Goal: Navigation & Orientation: Find specific page/section

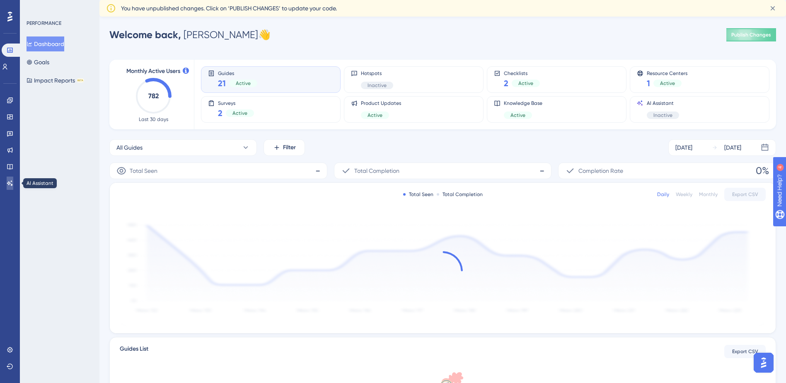
click at [12, 178] on link at bounding box center [10, 182] width 7 height 13
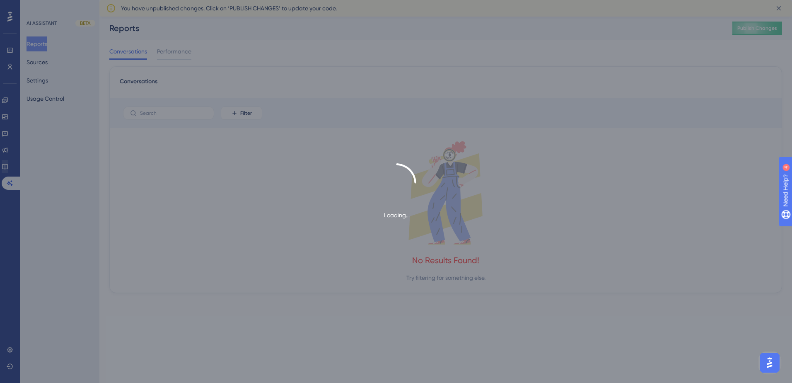
click at [9, 169] on div "Loading..." at bounding box center [396, 191] width 792 height 57
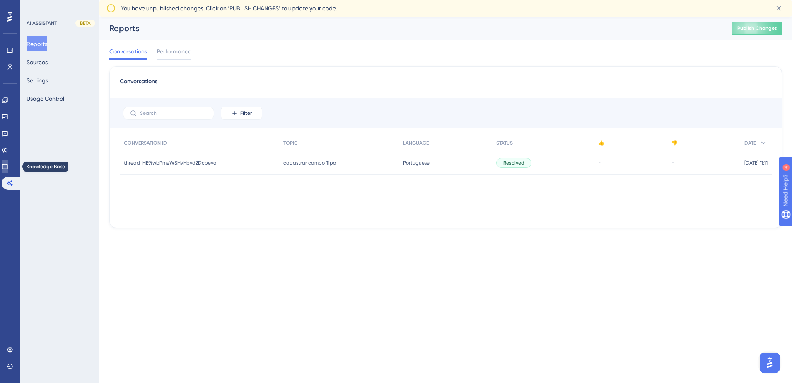
click at [8, 164] on icon at bounding box center [5, 166] width 7 height 7
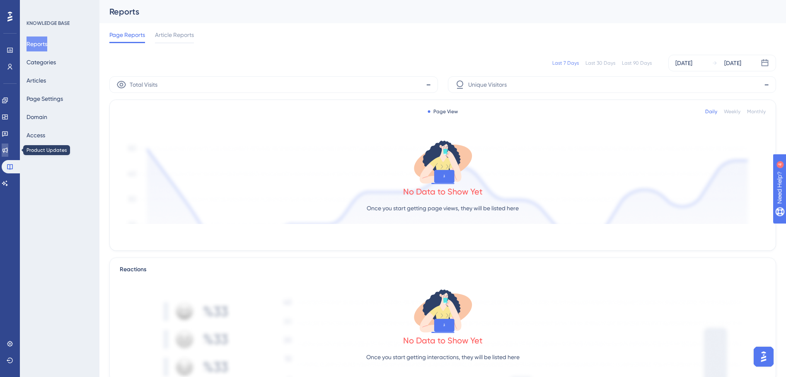
click at [8, 152] on link at bounding box center [5, 149] width 7 height 13
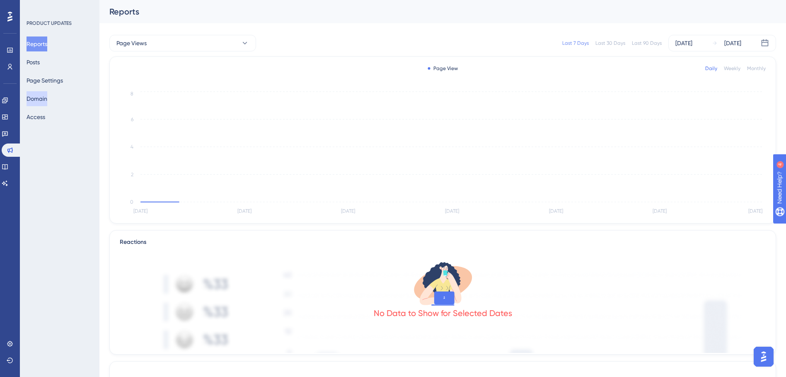
click at [46, 99] on button "Domain" at bounding box center [37, 98] width 21 height 15
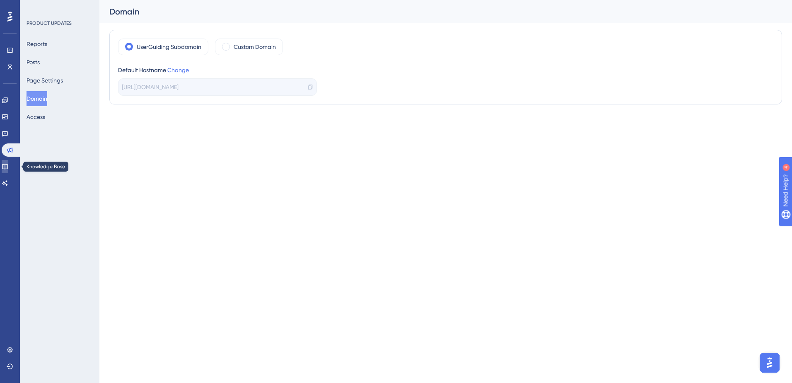
click at [7, 165] on icon at bounding box center [4, 166] width 5 height 5
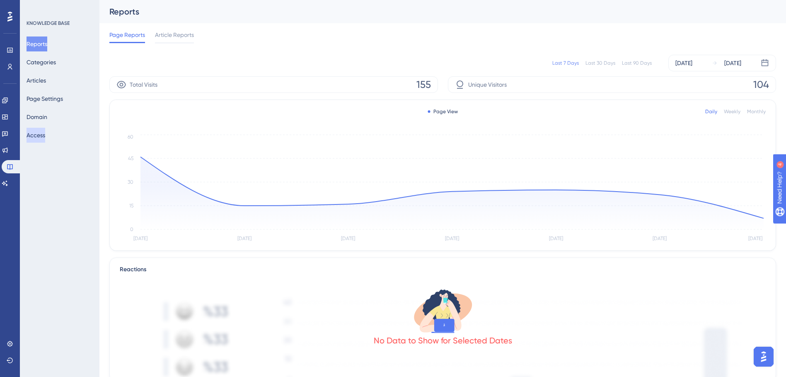
click at [38, 137] on button "Access" at bounding box center [36, 135] width 19 height 15
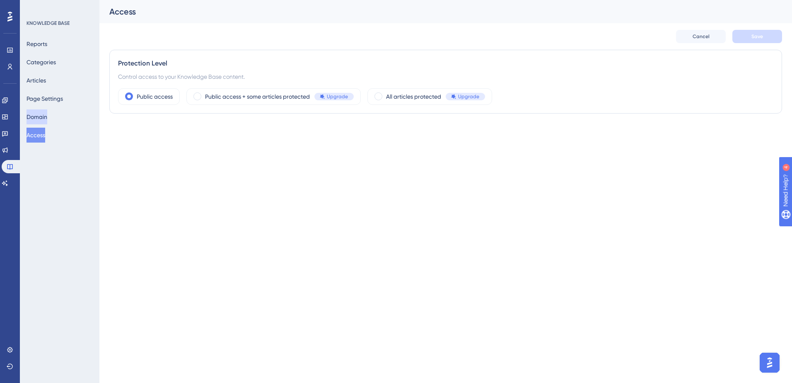
click at [41, 116] on button "Domain" at bounding box center [37, 116] width 21 height 15
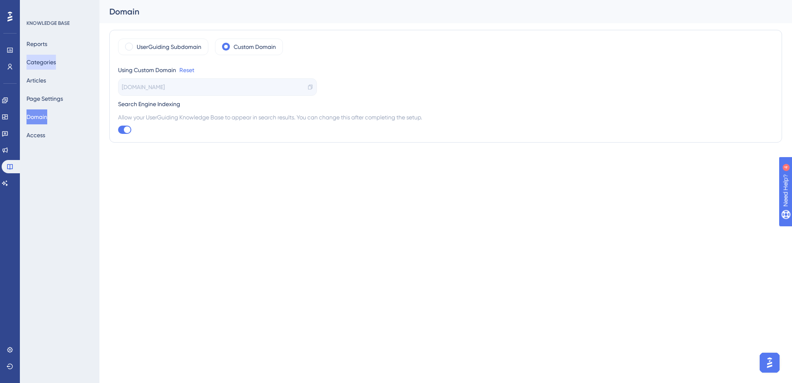
click at [42, 62] on button "Categories" at bounding box center [41, 62] width 29 height 15
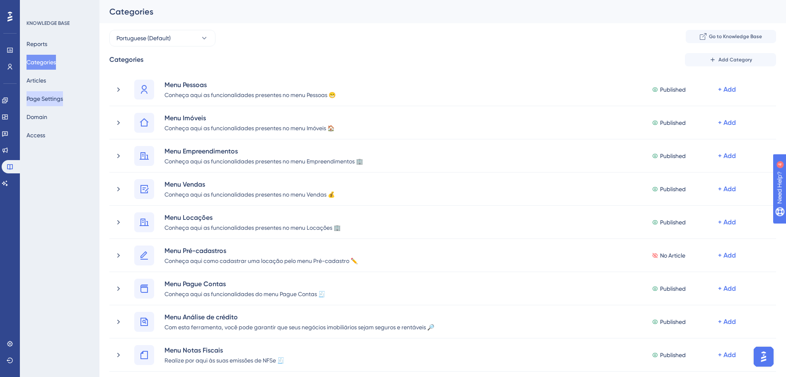
click at [43, 100] on button "Page Settings" at bounding box center [45, 98] width 36 height 15
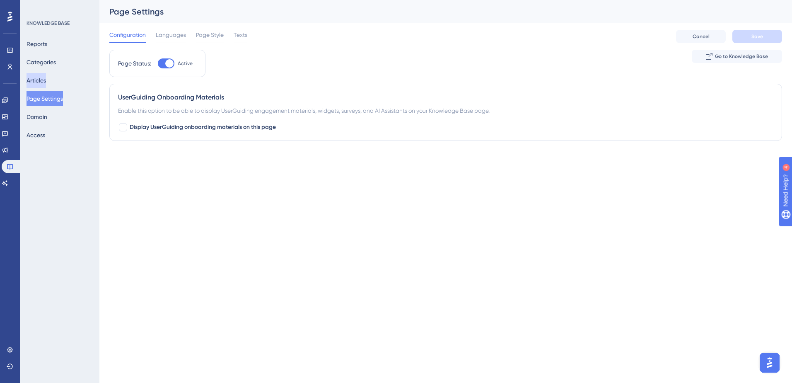
click at [39, 85] on button "Articles" at bounding box center [36, 80] width 19 height 15
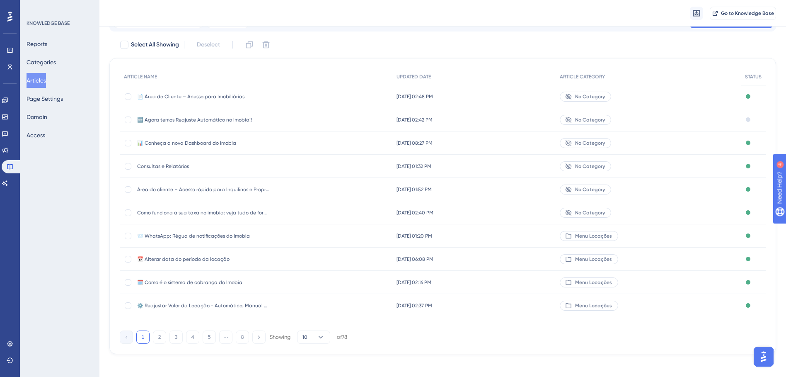
scroll to position [42, 0]
click at [239, 117] on span "🆕 Agora temos Reajuste Automático no Imobia!!" at bounding box center [203, 119] width 133 height 7
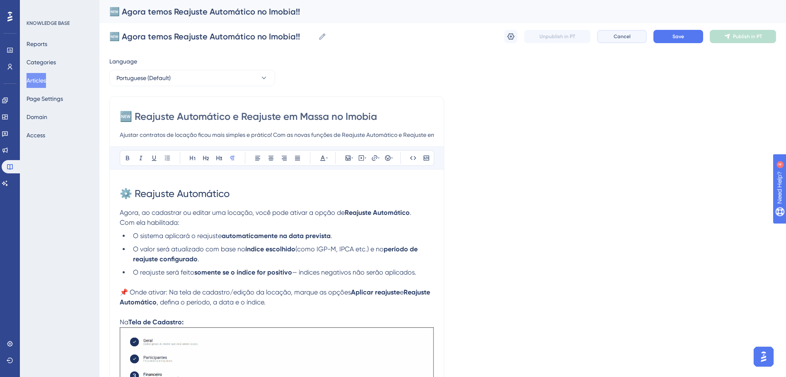
click at [602, 36] on button "Cancel" at bounding box center [622, 36] width 50 height 13
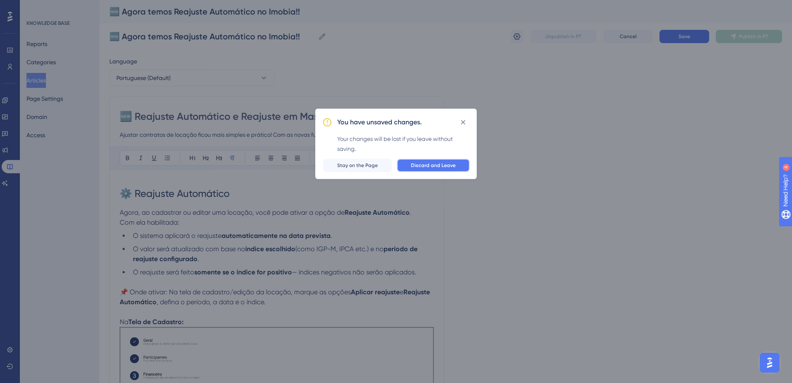
click at [429, 165] on span "Discard and Leave" at bounding box center [433, 165] width 45 height 7
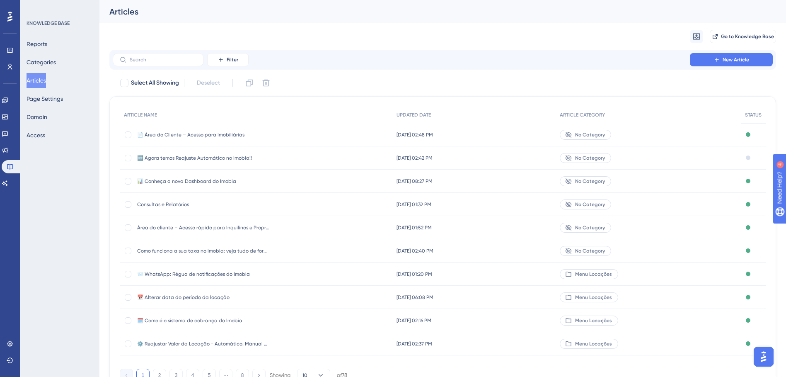
scroll to position [42, 0]
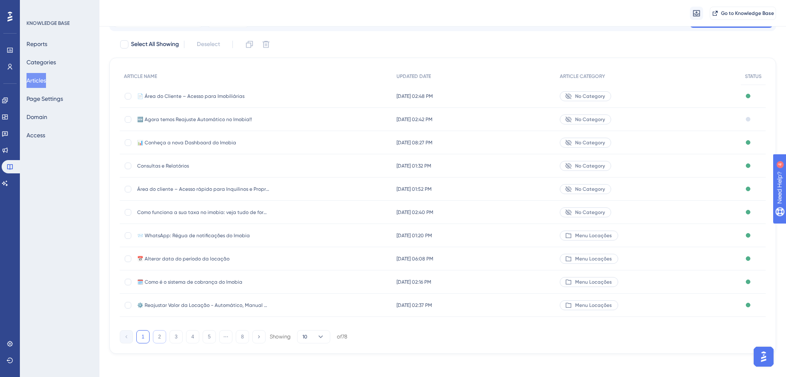
click at [159, 334] on button "2" at bounding box center [159, 336] width 13 height 13
click at [168, 339] on div "1 2 3 4 5 ⋯ 8 Showing 10 of 78" at bounding box center [233, 336] width 227 height 13
click at [174, 337] on button "3" at bounding box center [175, 336] width 13 height 13
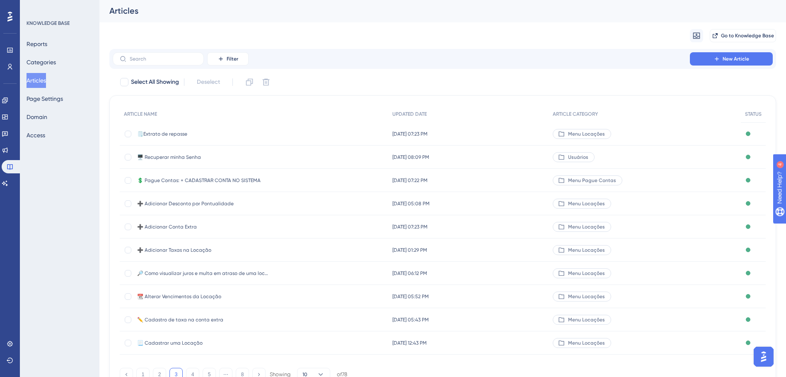
scroll to position [0, 0]
click at [229, 61] on span "Filter" at bounding box center [233, 59] width 12 height 7
click at [241, 103] on div "Status Status" at bounding box center [236, 100] width 34 height 17
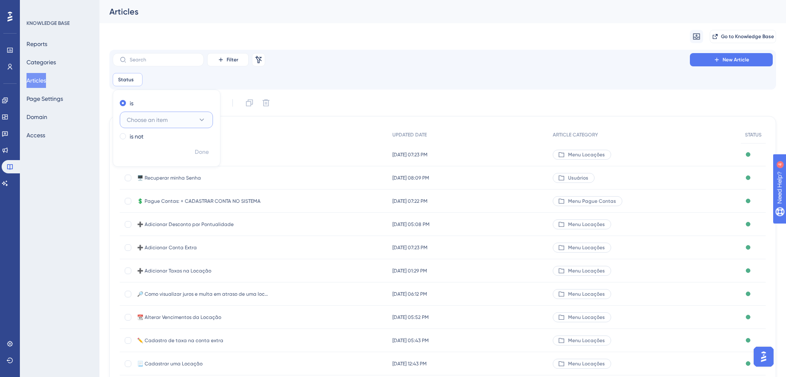
click at [148, 122] on span "Choose an item" at bounding box center [147, 120] width 41 height 10
click at [167, 181] on span "Published with pending draft" at bounding box center [166, 178] width 69 height 10
checkbox input "true"
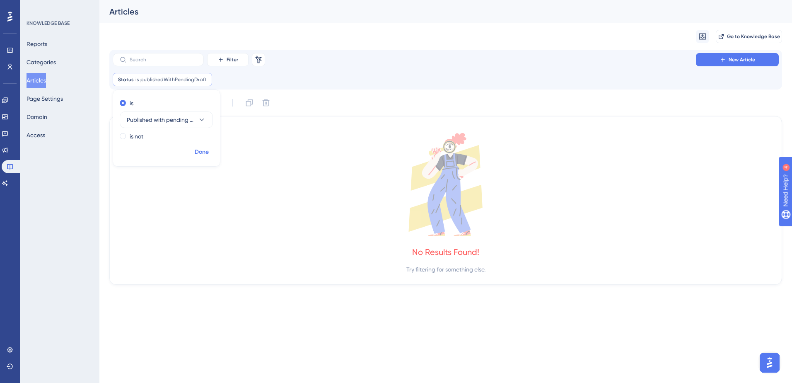
click at [196, 153] on span "Done" at bounding box center [202, 152] width 14 height 10
click at [56, 101] on button "Page Settings" at bounding box center [45, 98] width 36 height 15
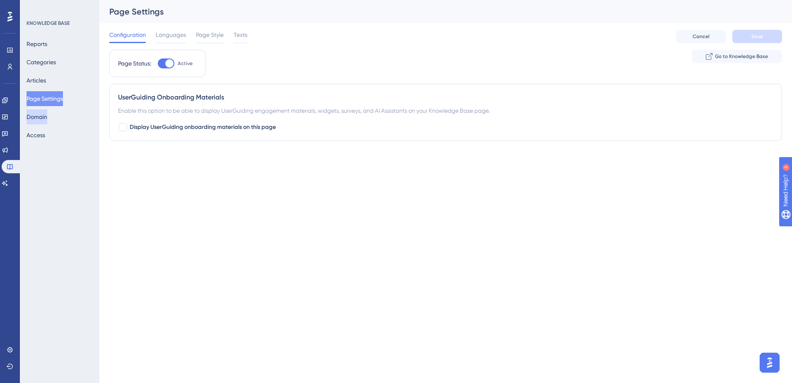
click at [45, 117] on button "Domain" at bounding box center [37, 116] width 21 height 15
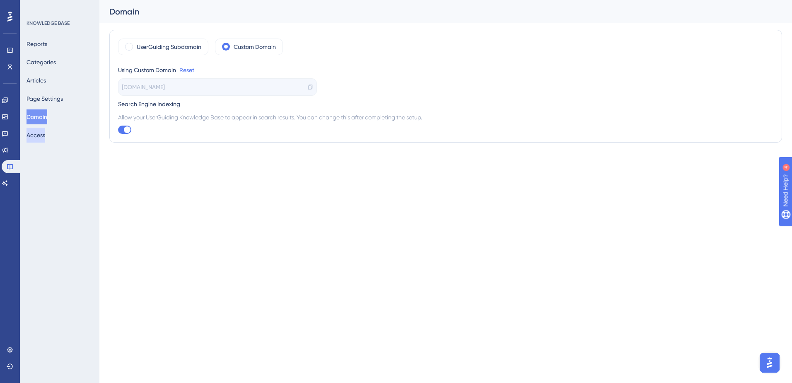
click at [42, 137] on button "Access" at bounding box center [36, 135] width 19 height 15
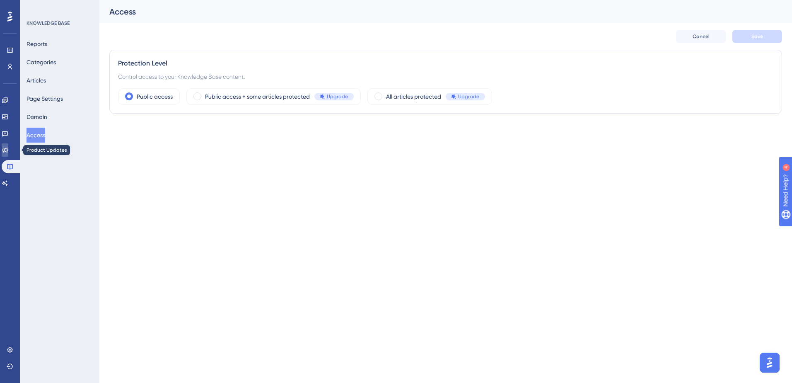
click at [7, 152] on icon at bounding box center [5, 150] width 7 height 7
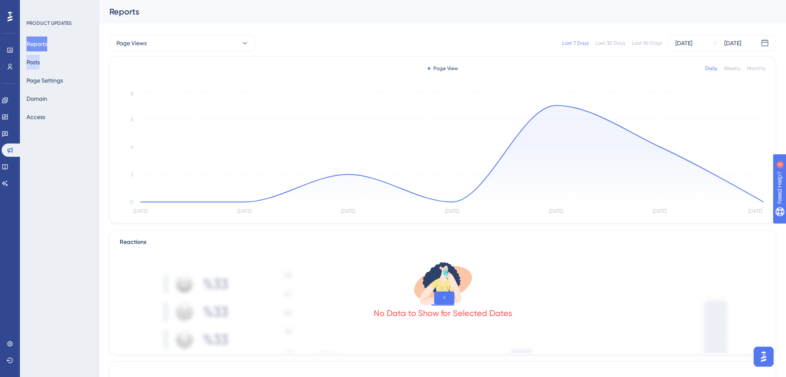
click at [40, 60] on button "Posts" at bounding box center [33, 62] width 13 height 15
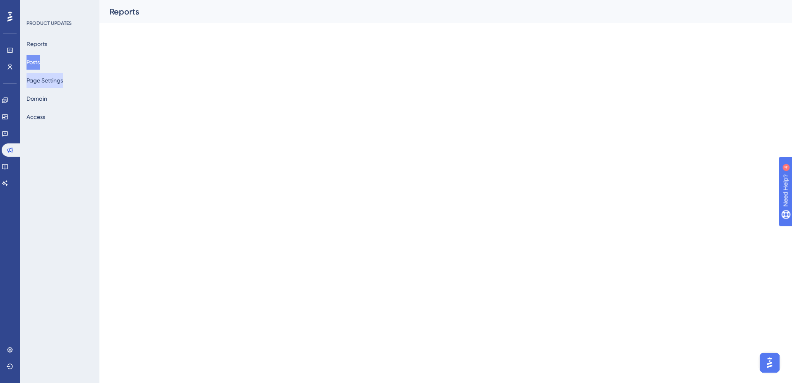
click at [42, 85] on button "Page Settings" at bounding box center [45, 80] width 36 height 15
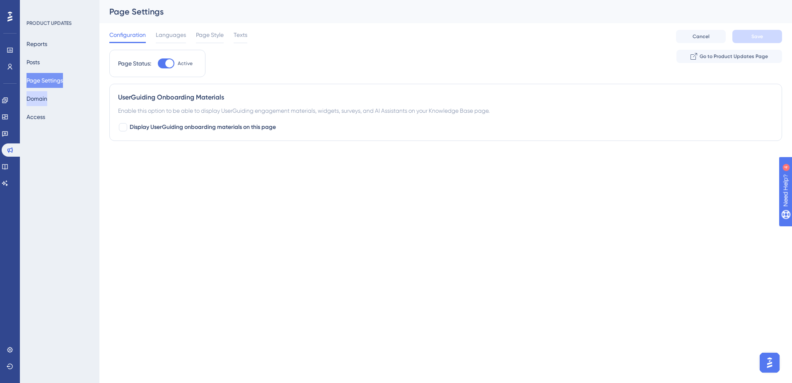
click at [41, 97] on button "Domain" at bounding box center [37, 98] width 21 height 15
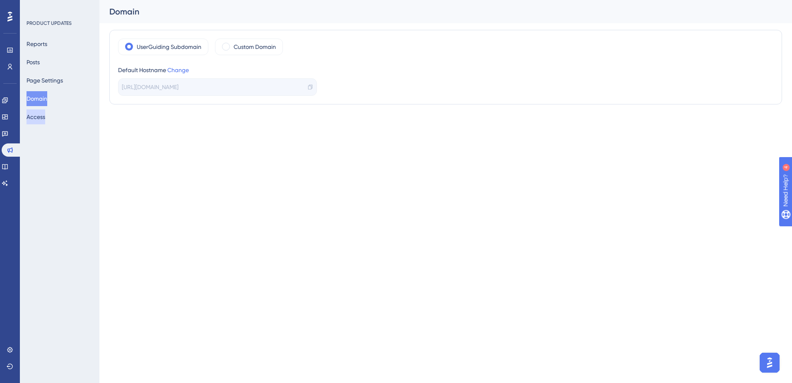
click at [41, 116] on button "Access" at bounding box center [36, 116] width 19 height 15
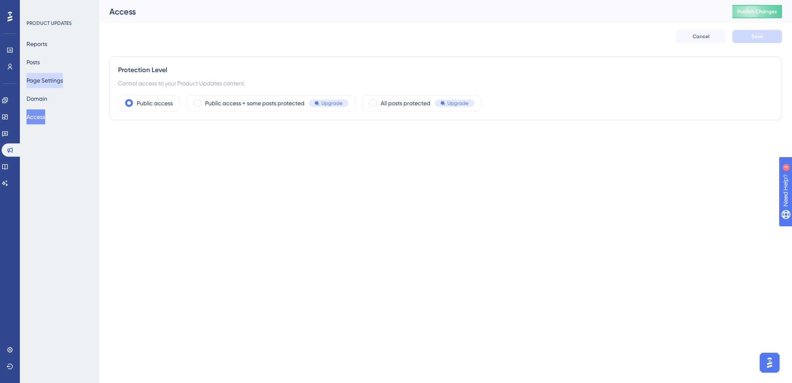
click at [47, 82] on button "Page Settings" at bounding box center [45, 80] width 36 height 15
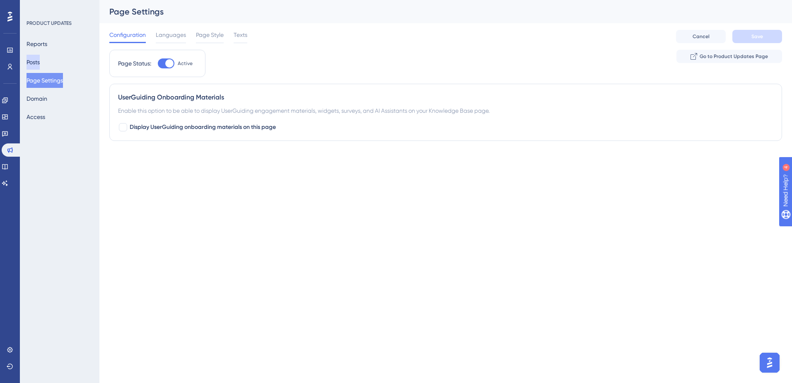
click at [32, 67] on button "Posts" at bounding box center [33, 62] width 13 height 15
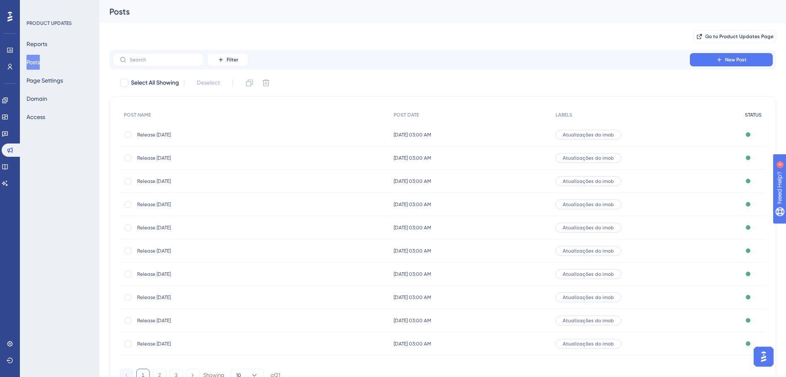
click at [749, 118] on div "STATUS" at bounding box center [753, 114] width 25 height 17
click at [234, 58] on span "Filter" at bounding box center [233, 59] width 12 height 7
click at [237, 80] on div "Status Status" at bounding box center [236, 83] width 34 height 17
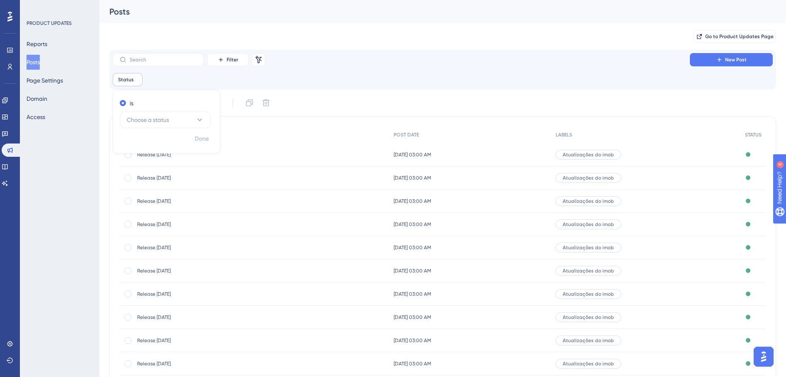
click at [143, 80] on div "Status Remove is Choose a status Done" at bounding box center [443, 79] width 660 height 13
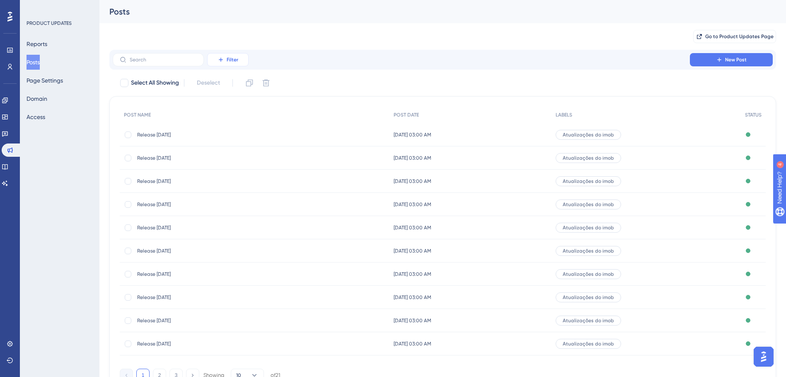
click at [209, 65] on button "Filter" at bounding box center [227, 59] width 41 height 13
click at [227, 83] on span "Status" at bounding box center [227, 83] width 17 height 10
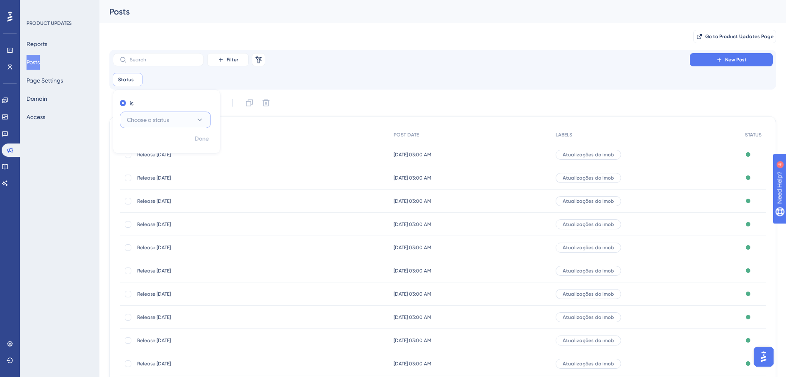
click at [148, 117] on span "Choose a status" at bounding box center [148, 120] width 42 height 10
click at [158, 176] on span "Published with pending draft" at bounding box center [165, 178] width 67 height 10
checkbox input "true"
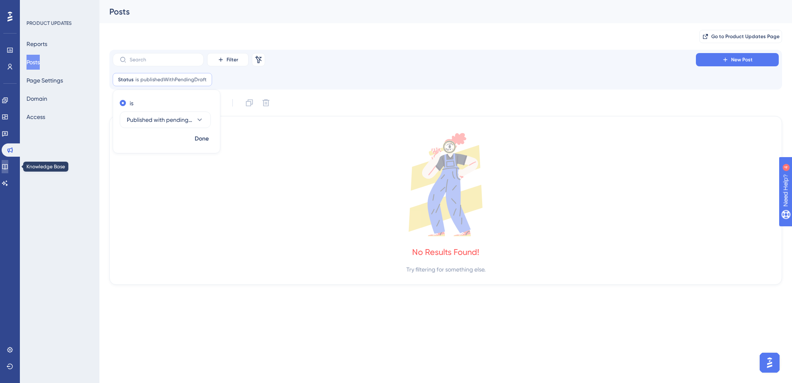
click at [8, 170] on link at bounding box center [5, 166] width 7 height 13
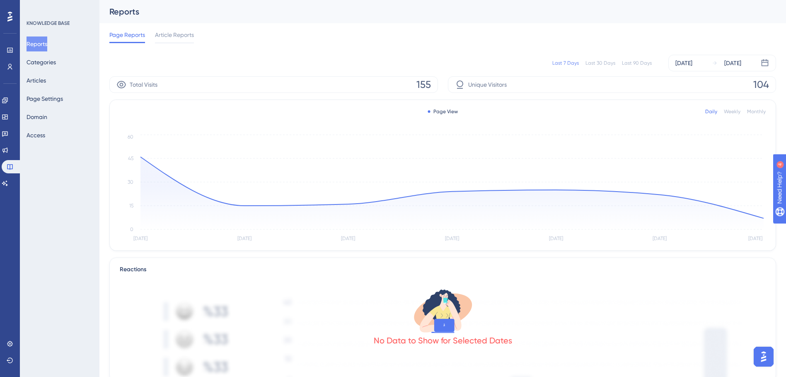
click at [11, 10] on div at bounding box center [9, 16] width 13 height 13
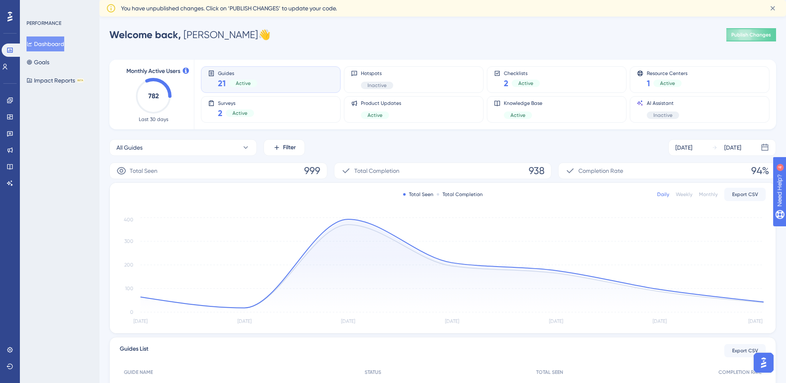
click at [158, 10] on span "You have unpublished changes. Click on ‘PUBLISH CHANGES’ to update your code." at bounding box center [229, 8] width 216 height 10
click at [159, 10] on span "You have unpublished changes. Click on ‘PUBLISH CHANGES’ to update your code." at bounding box center [229, 8] width 216 height 10
click at [8, 68] on icon at bounding box center [5, 66] width 7 height 7
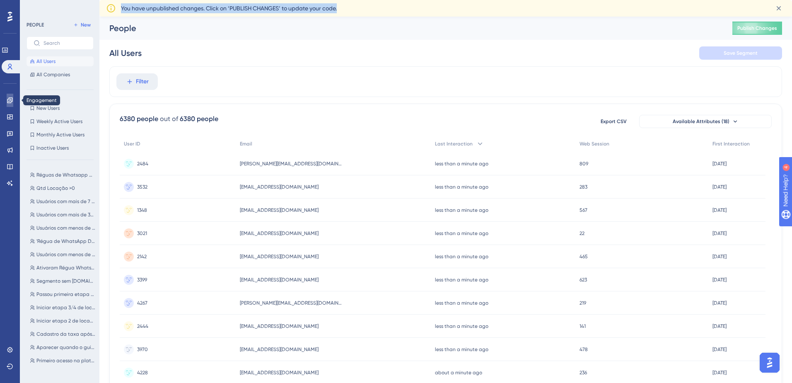
click at [12, 99] on icon at bounding box center [10, 100] width 7 height 7
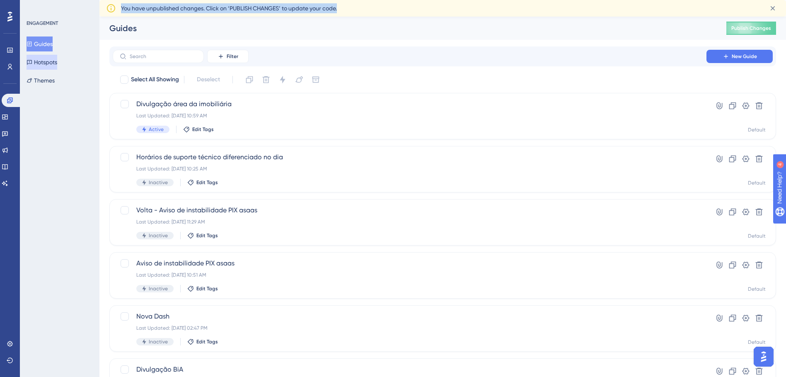
click at [39, 59] on button "Hotspots" at bounding box center [42, 62] width 31 height 15
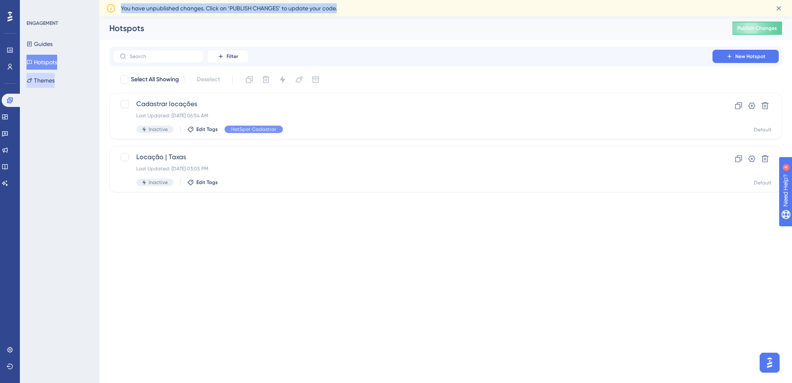
click at [32, 78] on icon at bounding box center [30, 80] width 6 height 6
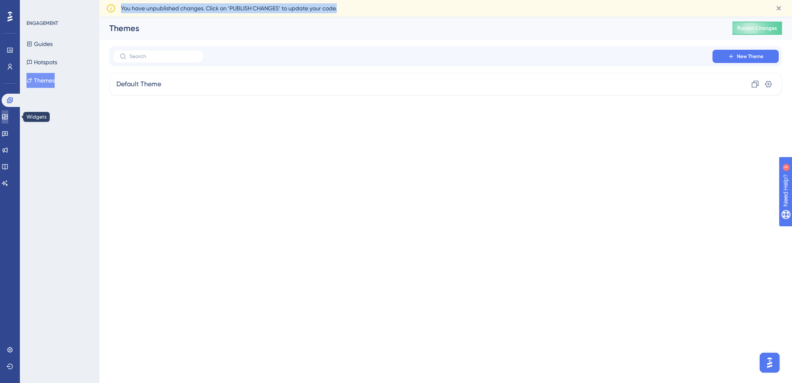
click at [7, 115] on icon at bounding box center [5, 116] width 7 height 7
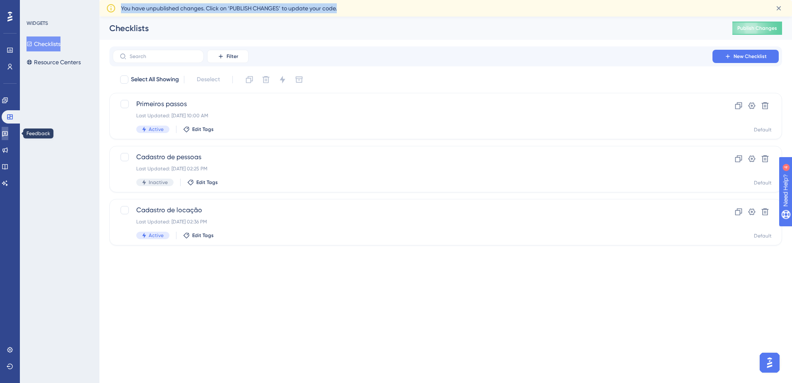
click at [8, 135] on icon at bounding box center [5, 133] width 6 height 5
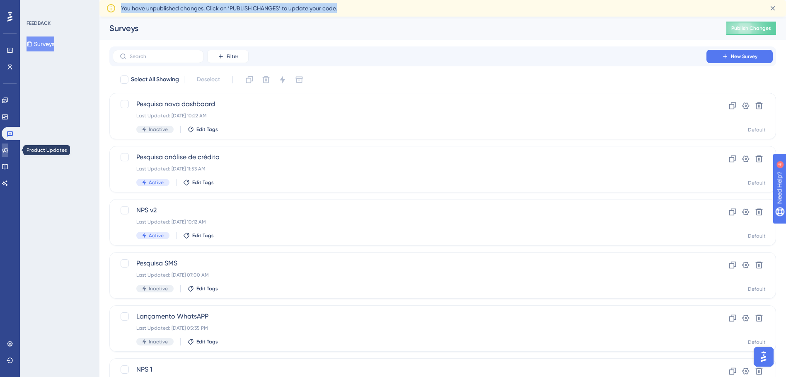
click at [8, 145] on link at bounding box center [5, 149] width 7 height 13
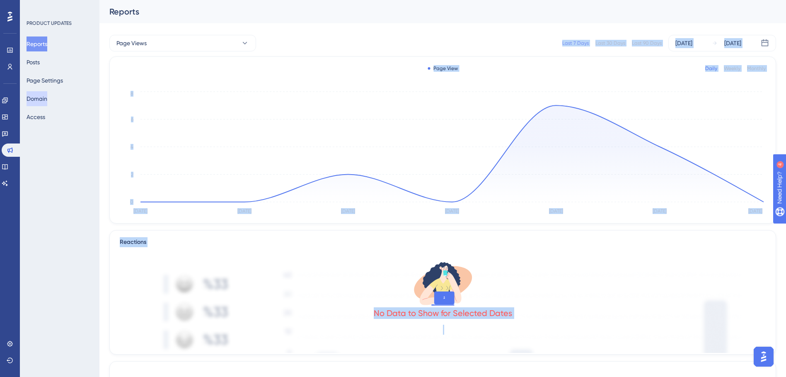
click at [41, 97] on button "Domain" at bounding box center [37, 98] width 21 height 15
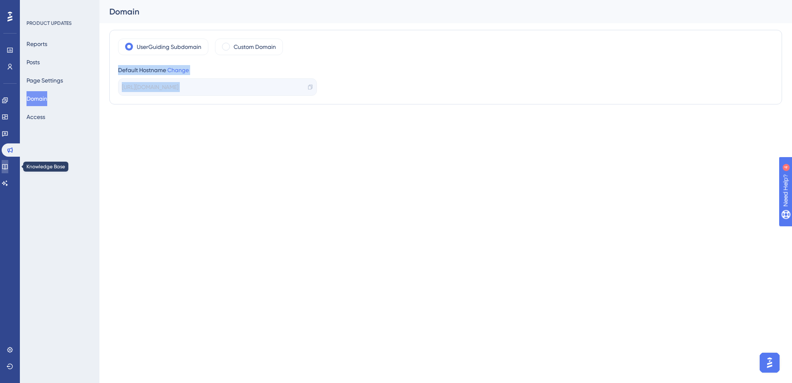
click at [6, 167] on link at bounding box center [5, 166] width 7 height 13
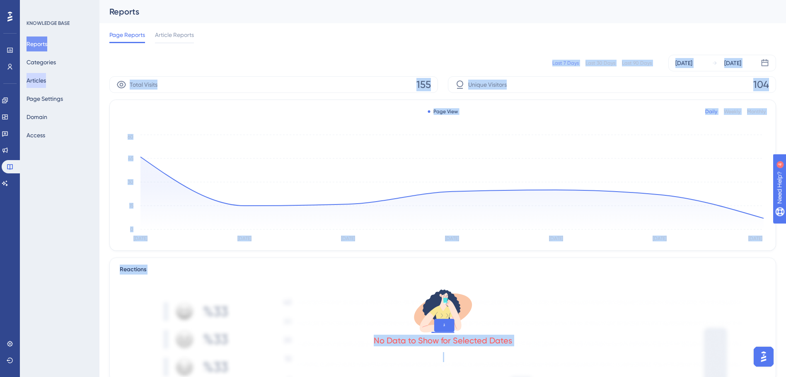
click at [46, 77] on button "Articles" at bounding box center [36, 80] width 19 height 15
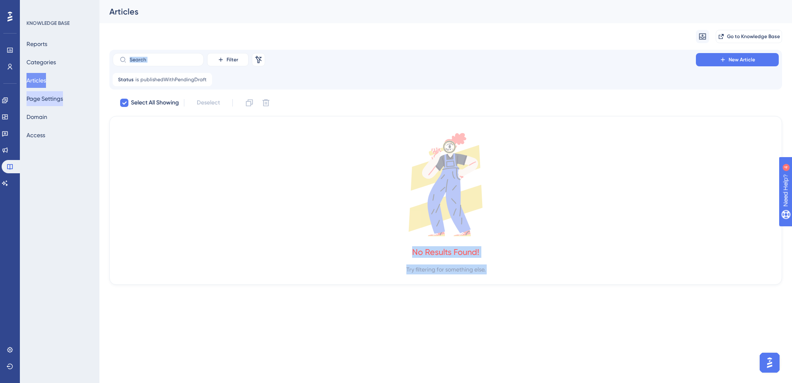
click at [46, 105] on button "Page Settings" at bounding box center [45, 98] width 36 height 15
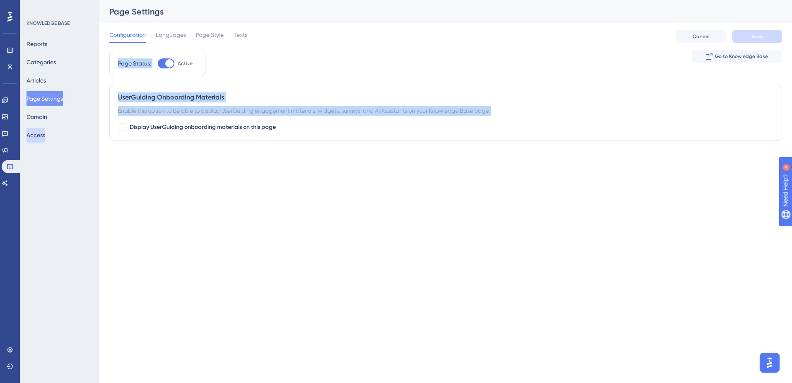
click at [45, 130] on button "Access" at bounding box center [36, 135] width 19 height 15
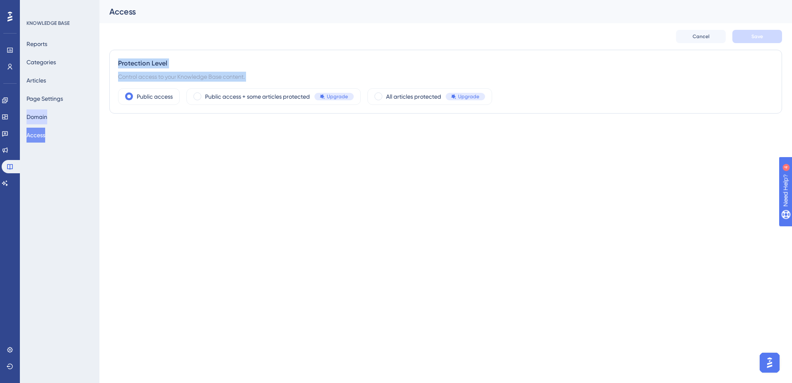
click at [43, 118] on button "Domain" at bounding box center [37, 116] width 21 height 15
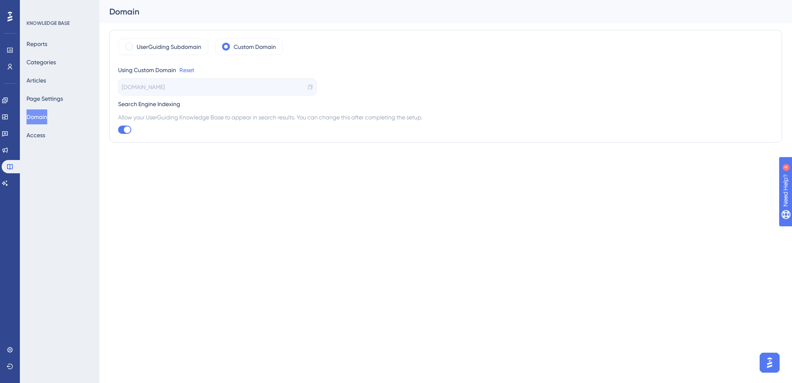
click at [202, 0] on html "Performance Users Engagement Widgets Feedback Product Updates Knowledge Base AI…" at bounding box center [396, 0] width 792 height 0
click at [12, 19] on div at bounding box center [9, 16] width 13 height 13
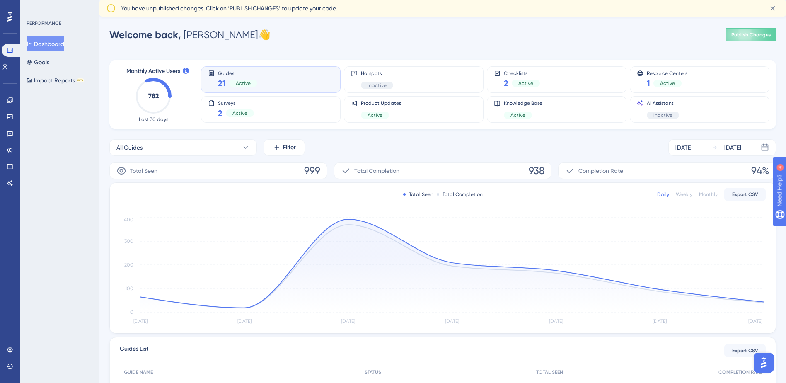
click at [325, 8] on span "You have unpublished changes. Click on ‘PUBLISH CHANGES’ to update your code." at bounding box center [229, 8] width 216 height 10
click at [7, 13] on div at bounding box center [9, 16] width 13 height 13
